Goal: Task Accomplishment & Management: Manage account settings

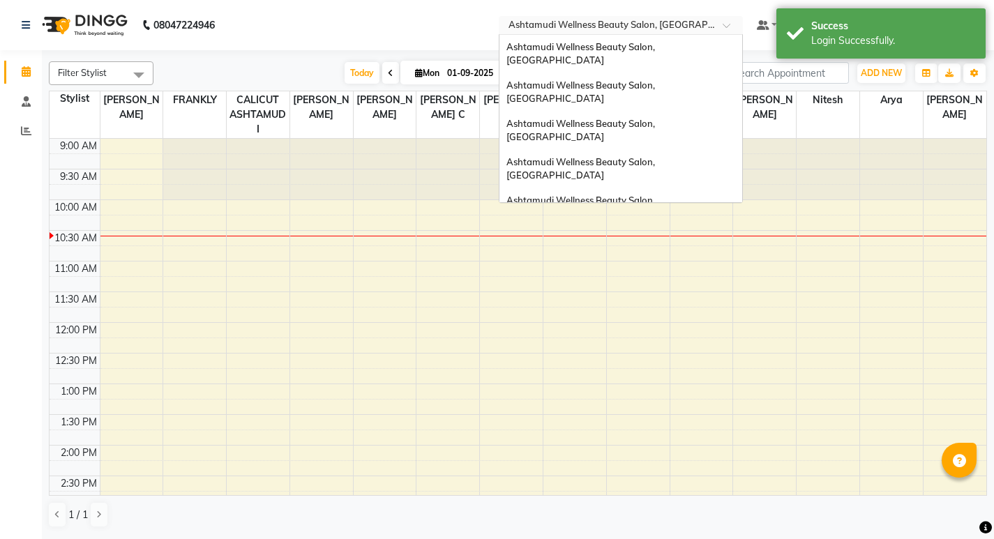
click at [673, 23] on input "text" at bounding box center [607, 27] width 202 height 14
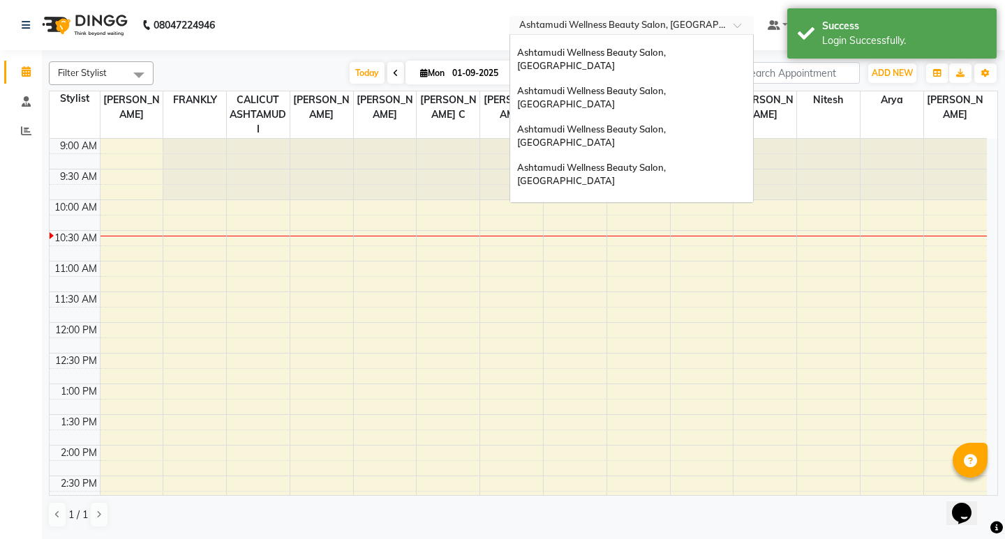
scroll to position [8, 0]
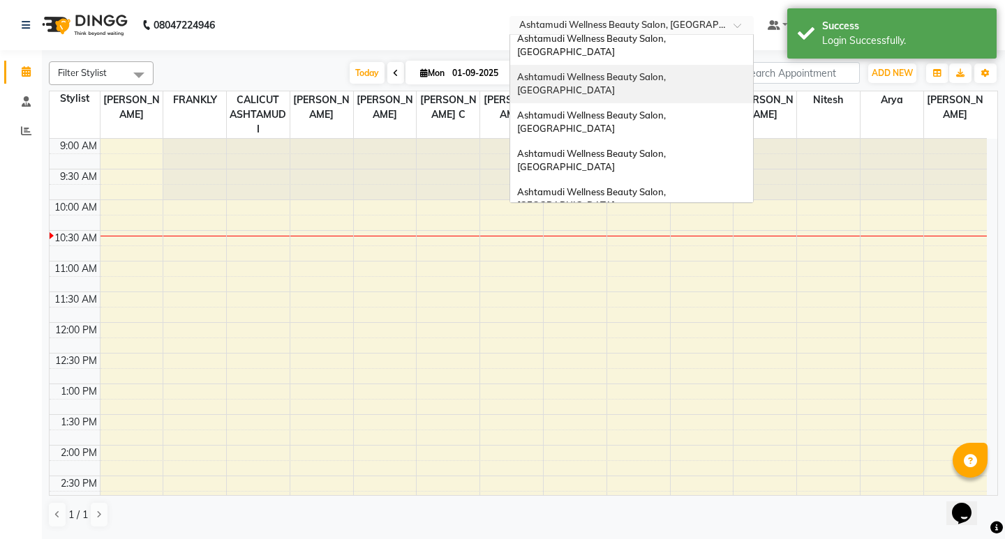
click at [668, 71] on span "Ashtamudi Wellness Beauty Salon, [GEOGRAPHIC_DATA]" at bounding box center [592, 83] width 151 height 25
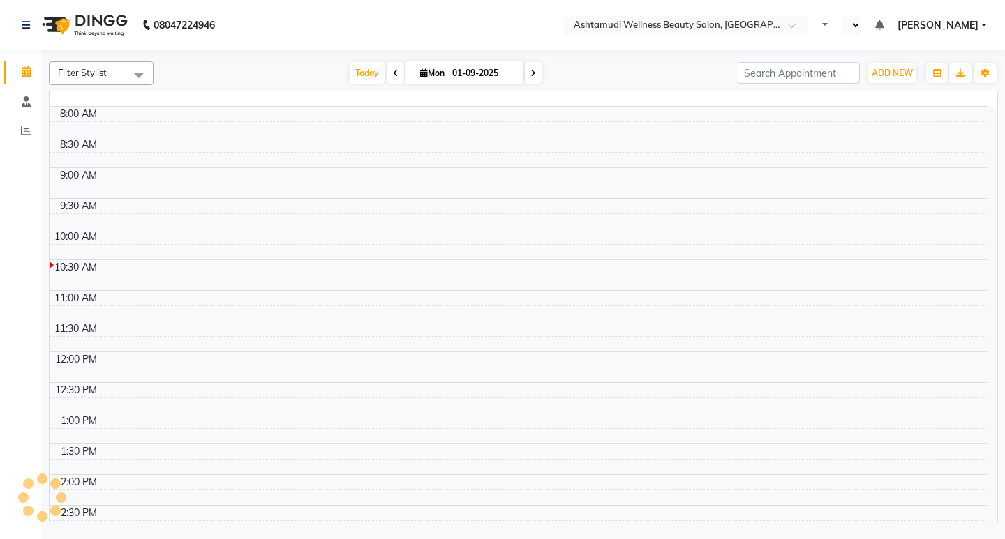
select select "en"
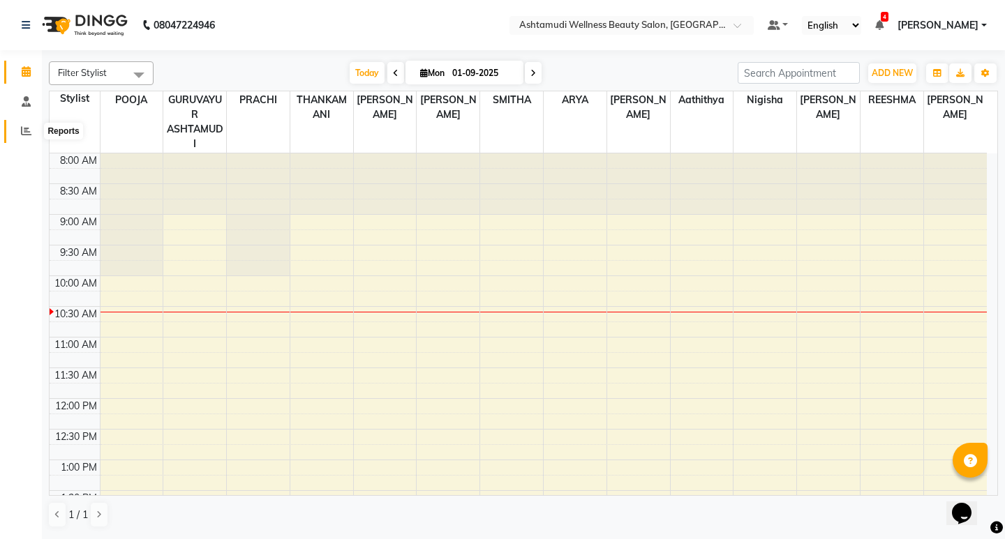
click at [20, 128] on span at bounding box center [26, 132] width 24 height 16
